Goal: Find specific page/section

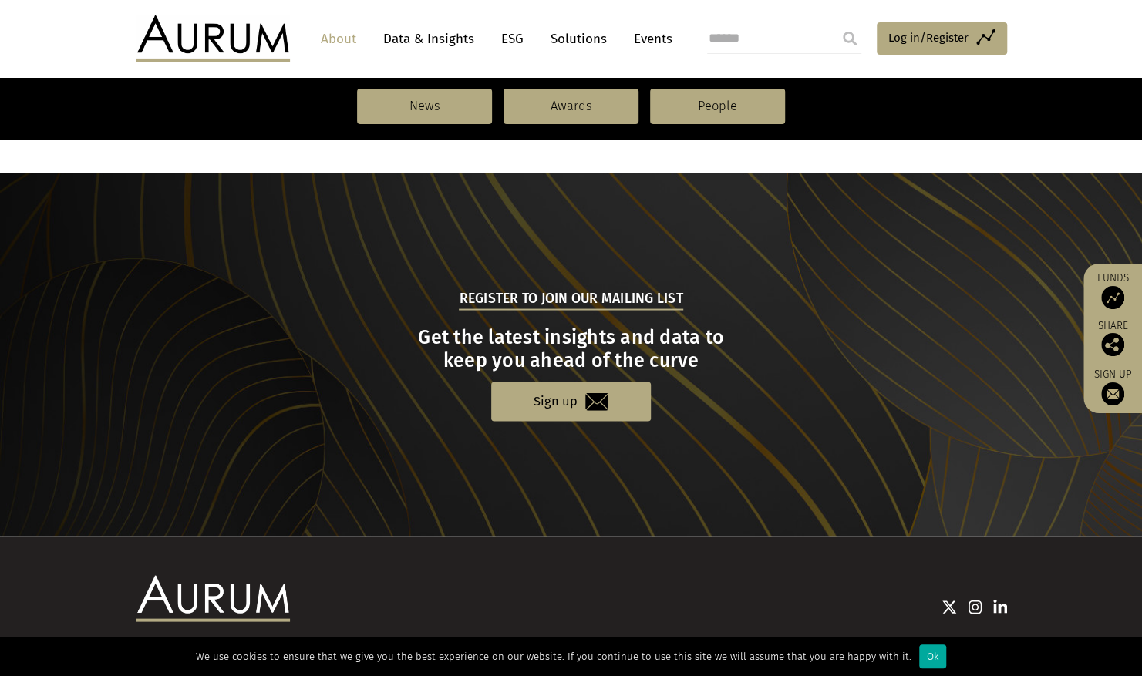
scroll to position [1634, 0]
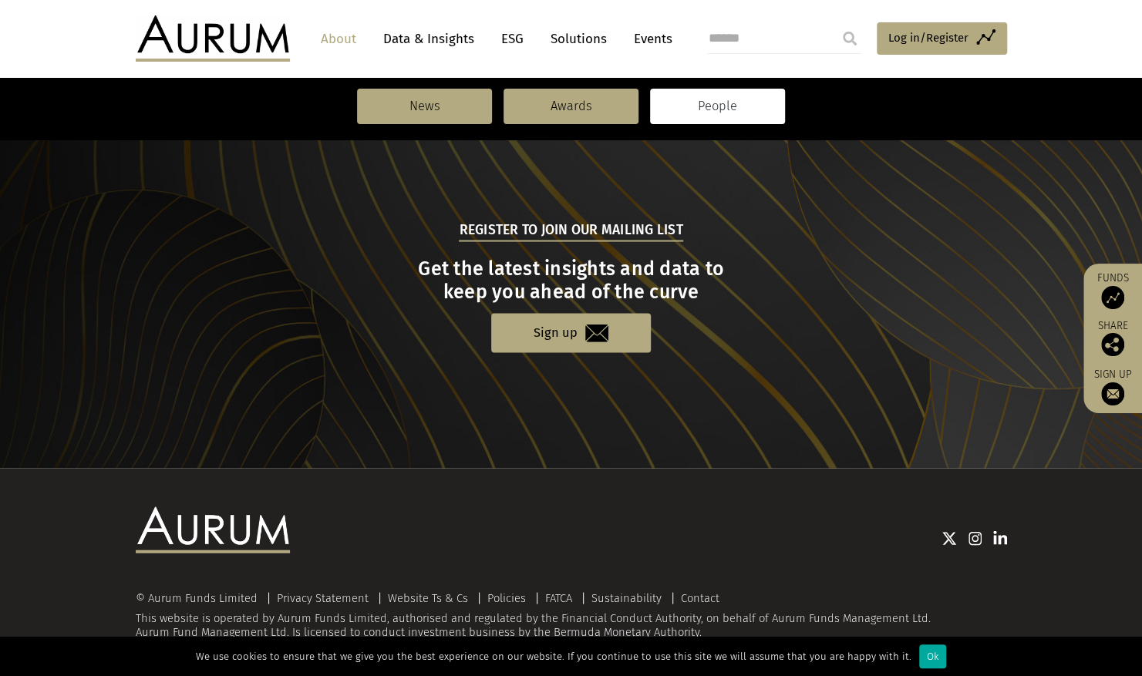
click at [723, 100] on link "People" at bounding box center [717, 106] width 135 height 35
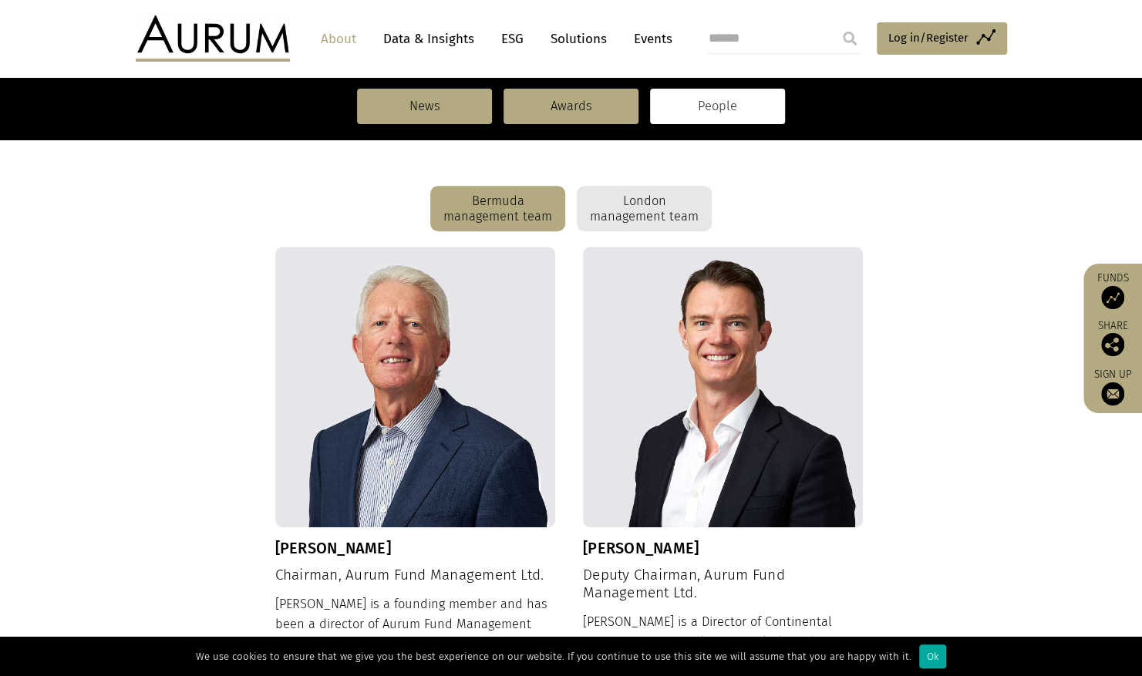
scroll to position [391, 0]
click at [650, 213] on div "London management team" at bounding box center [644, 210] width 135 height 46
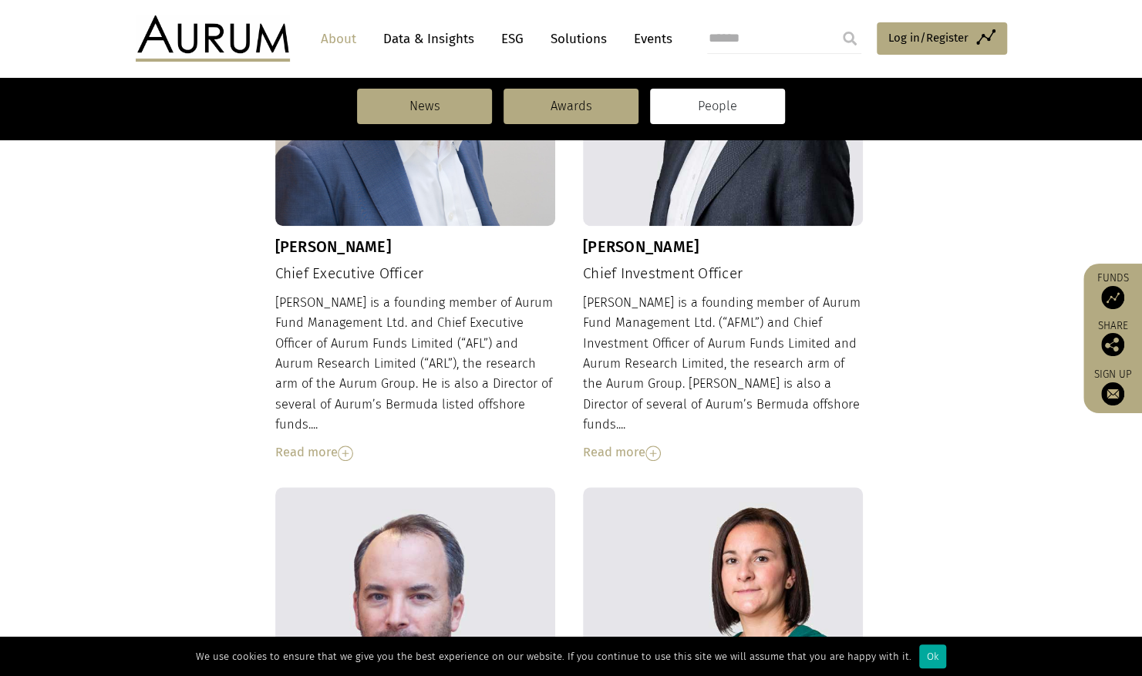
scroll to position [697, 0]
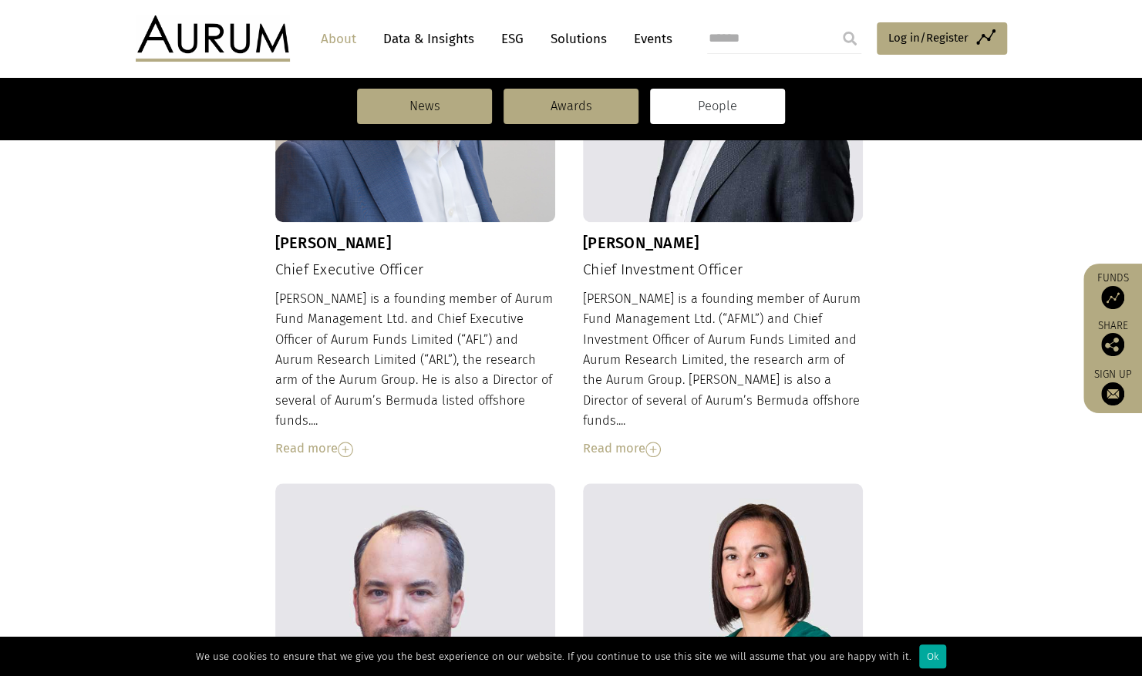
click at [649, 442] on img at bounding box center [653, 449] width 15 height 15
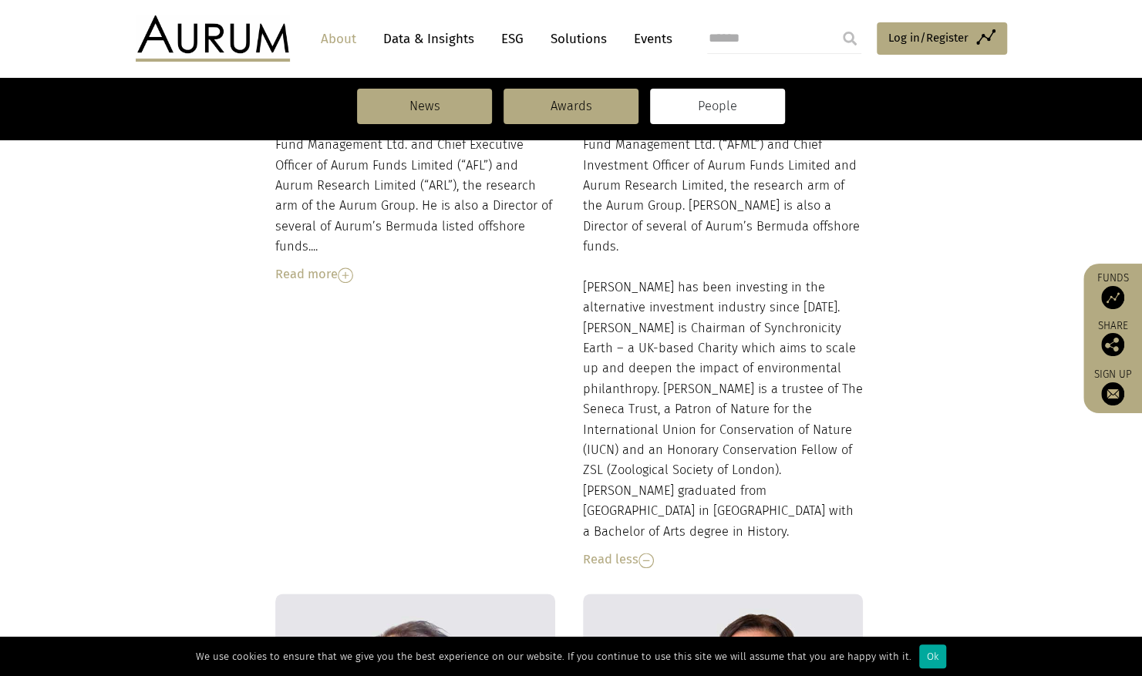
scroll to position [882, 0]
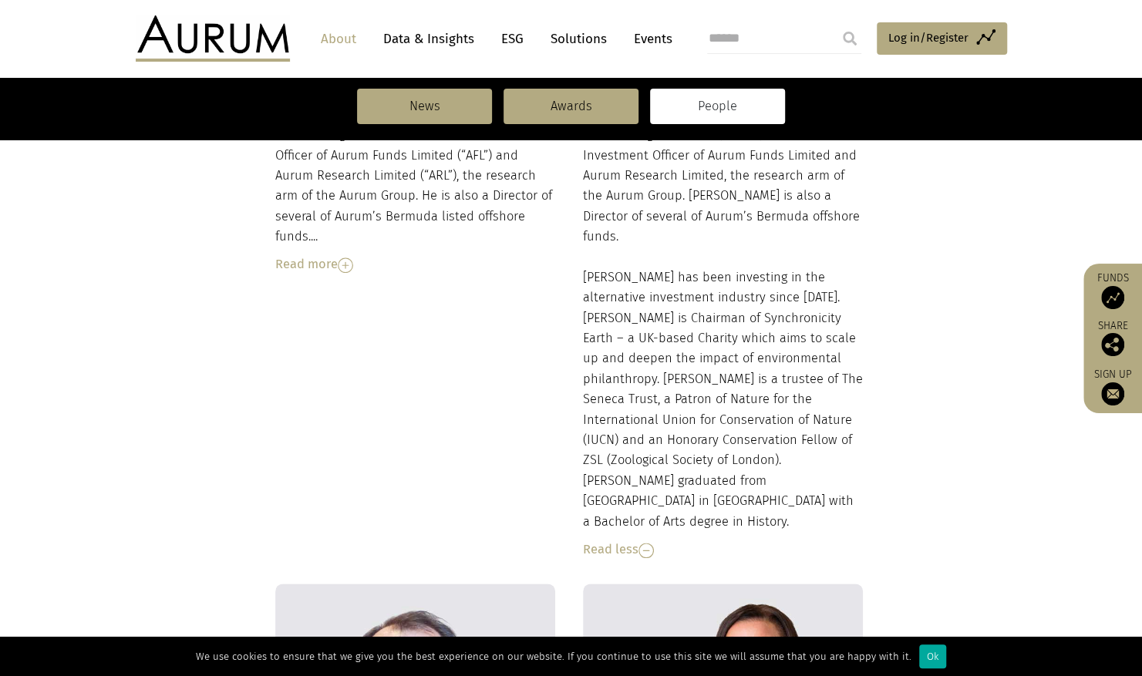
click at [356, 255] on div "Read more" at bounding box center [415, 265] width 281 height 20
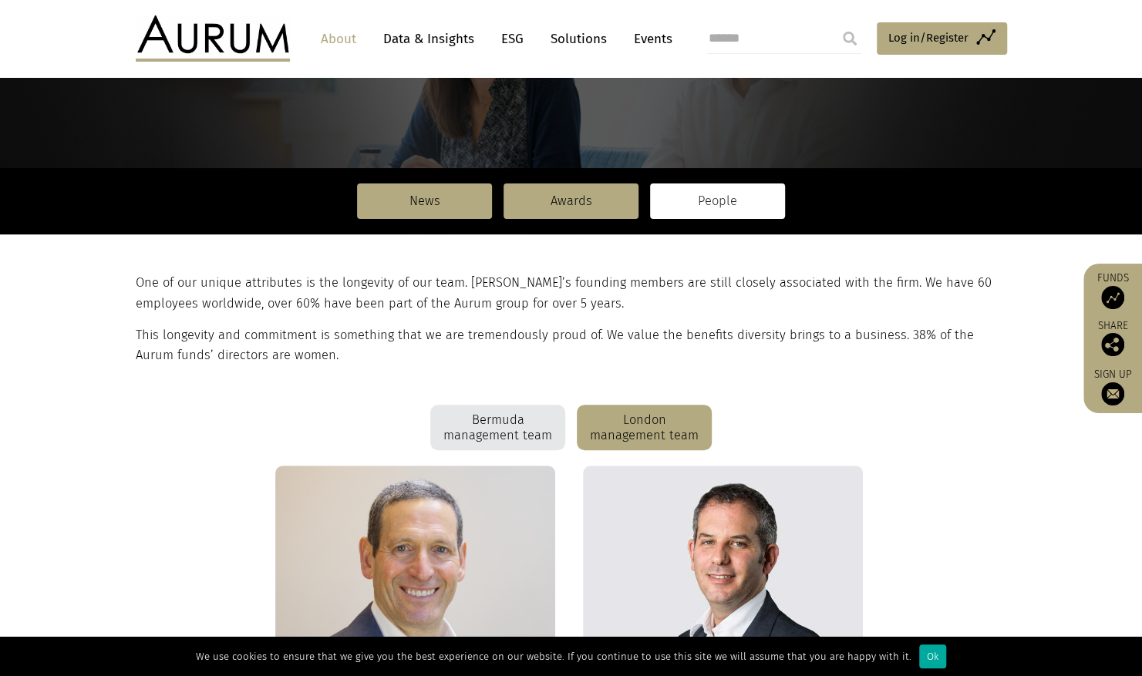
scroll to position [0, 0]
